Goal: Find specific page/section: Find specific page/section

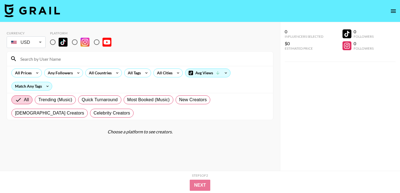
click at [50, 41] on input "radio" at bounding box center [53, 42] width 12 height 12
radio input "true"
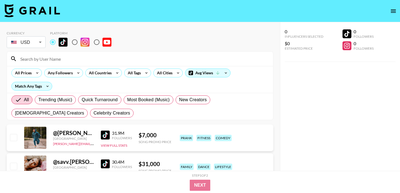
click at [53, 61] on input at bounding box center [143, 58] width 253 height 9
paste input "ashcashcc"
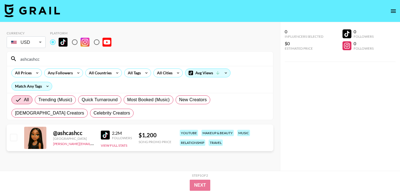
drag, startPoint x: 59, startPoint y: 62, endPoint x: 0, endPoint y: 59, distance: 59.2
click at [0, 59] on div "Currency USD USD ​ Platform ashcashcc All Prices Any Followers All Countries Al…" at bounding box center [140, 107] width 280 height 171
paste input "tayloradelena"
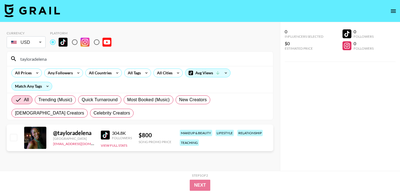
drag, startPoint x: 52, startPoint y: 62, endPoint x: 9, endPoint y: 62, distance: 42.5
click at [9, 62] on div "tayloradelena" at bounding box center [140, 59] width 266 height 14
click at [35, 59] on input "tayloradelena" at bounding box center [143, 58] width 253 height 9
paste input "spichadagoat"
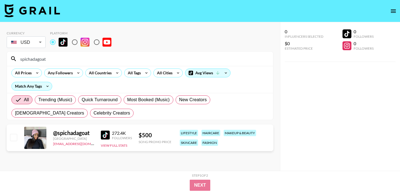
type input "spichadagoat"
